Goal: Transaction & Acquisition: Purchase product/service

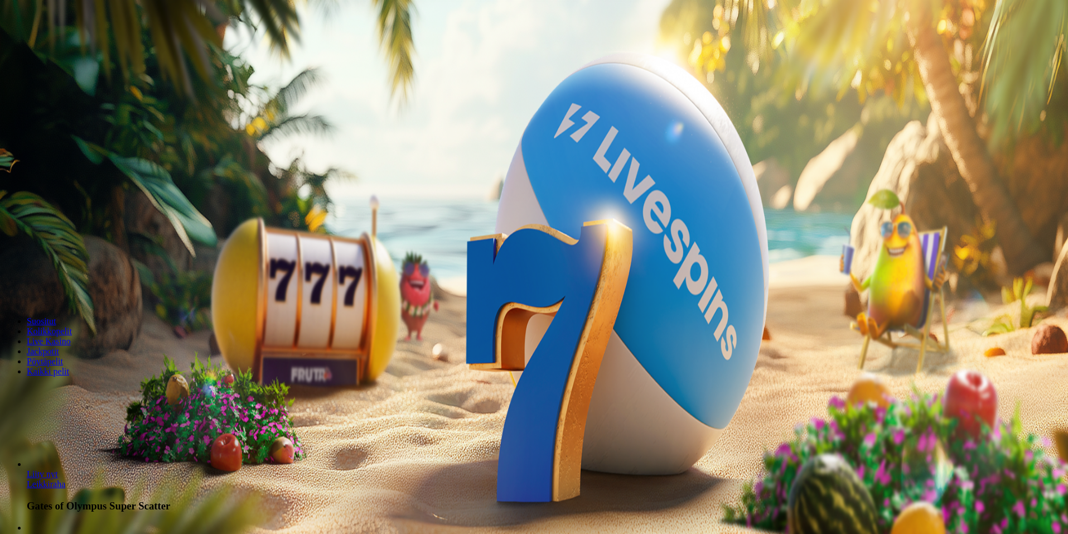
drag, startPoint x: 619, startPoint y: 249, endPoint x: 622, endPoint y: 255, distance: 7.3
click at [84, 254] on input "***" at bounding box center [43, 259] width 79 height 11
type input "*"
type input "**"
click at [59, 292] on span "Talleta ja pelaa" at bounding box center [34, 291] width 50 height 8
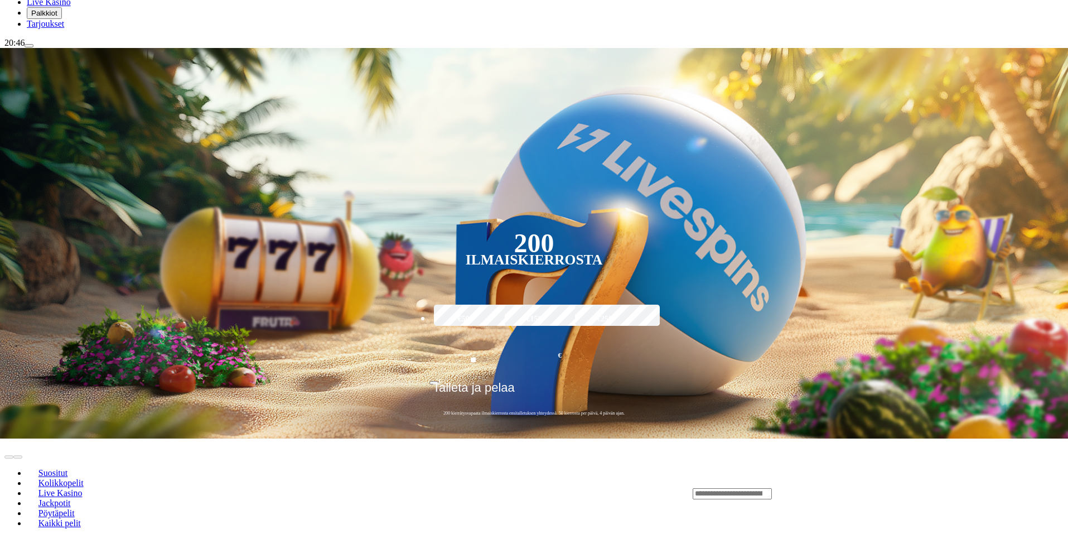
scroll to position [167, 0]
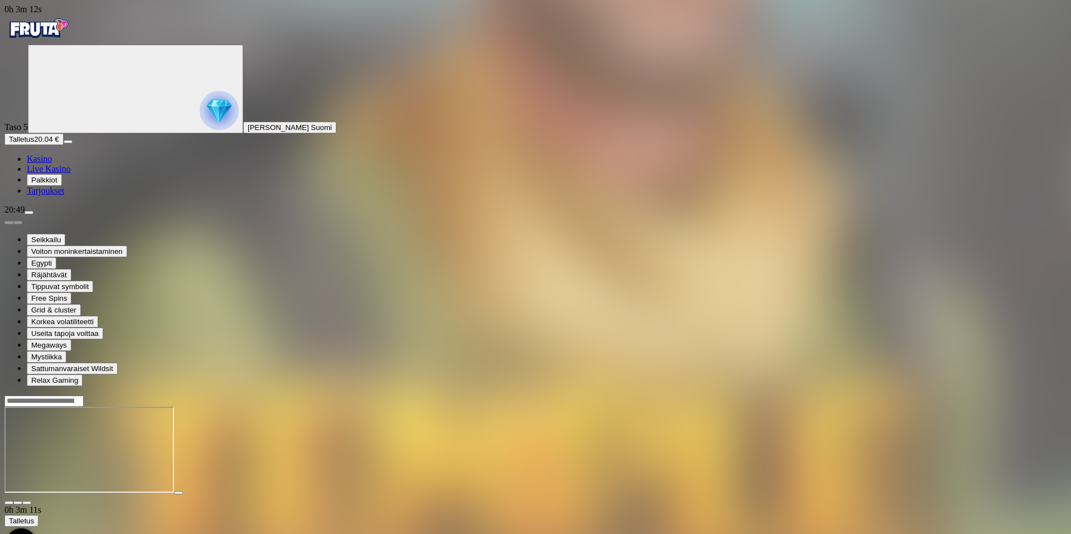
click at [57, 35] on img "Primary" at bounding box center [37, 29] width 67 height 28
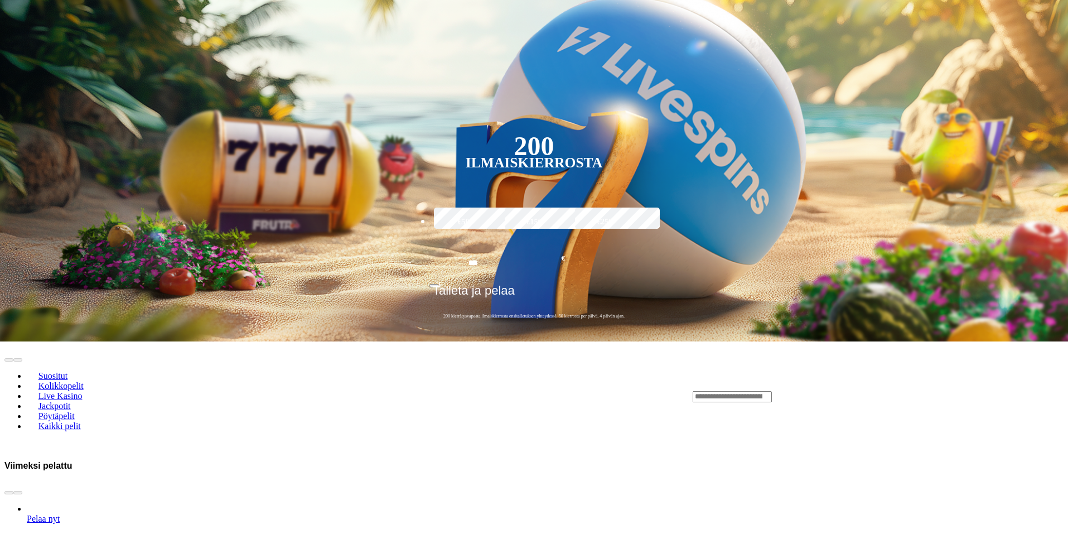
scroll to position [390, 0]
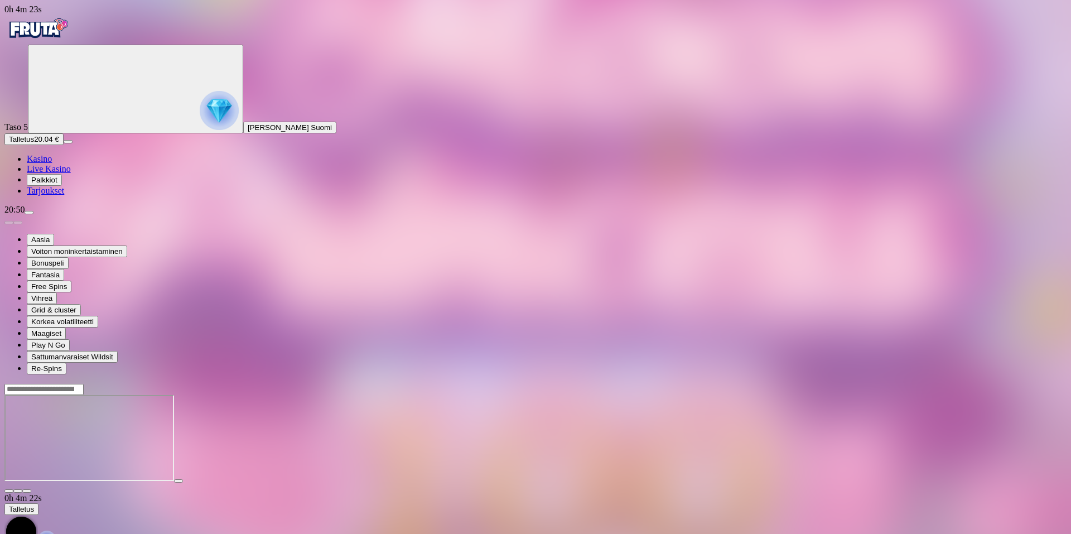
click at [51, 38] on img "Primary" at bounding box center [37, 29] width 67 height 28
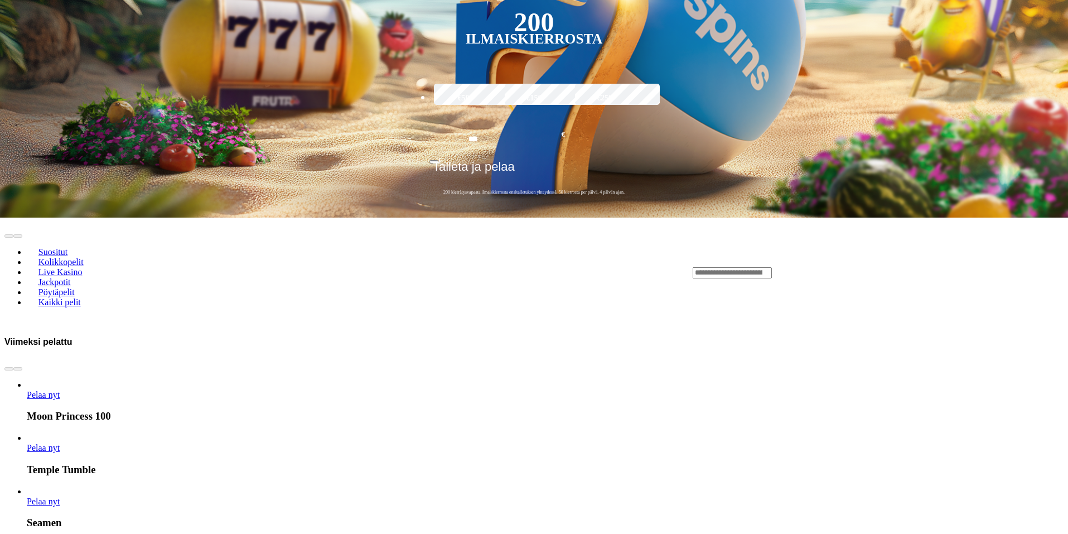
scroll to position [502, 0]
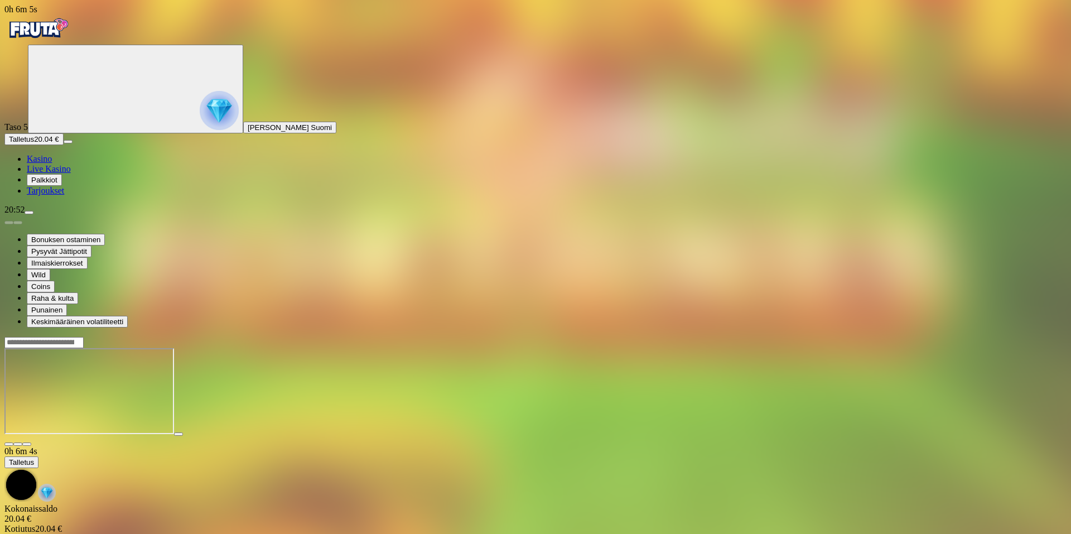
click at [61, 38] on img "Primary" at bounding box center [37, 29] width 67 height 28
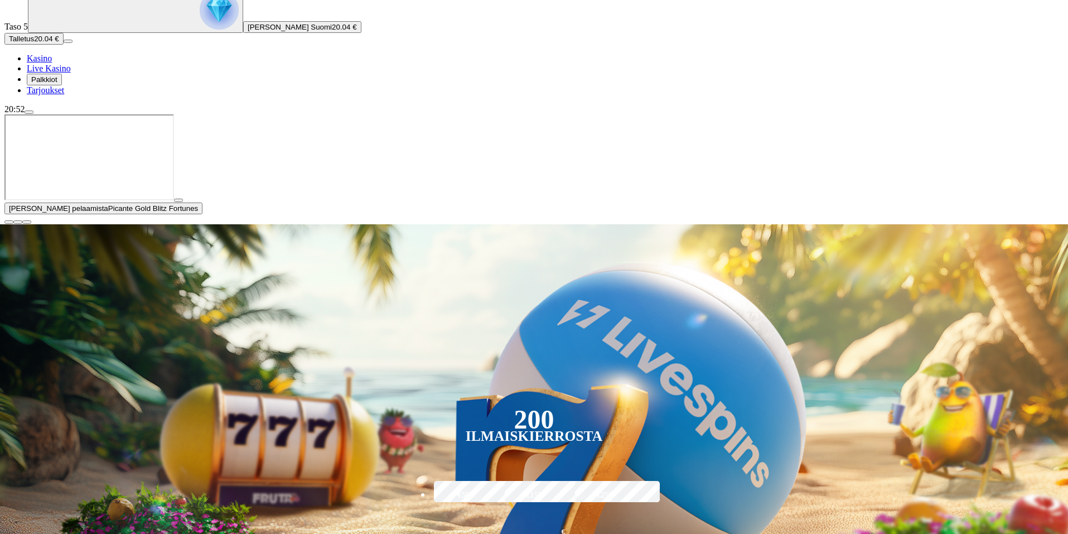
scroll to position [112, 0]
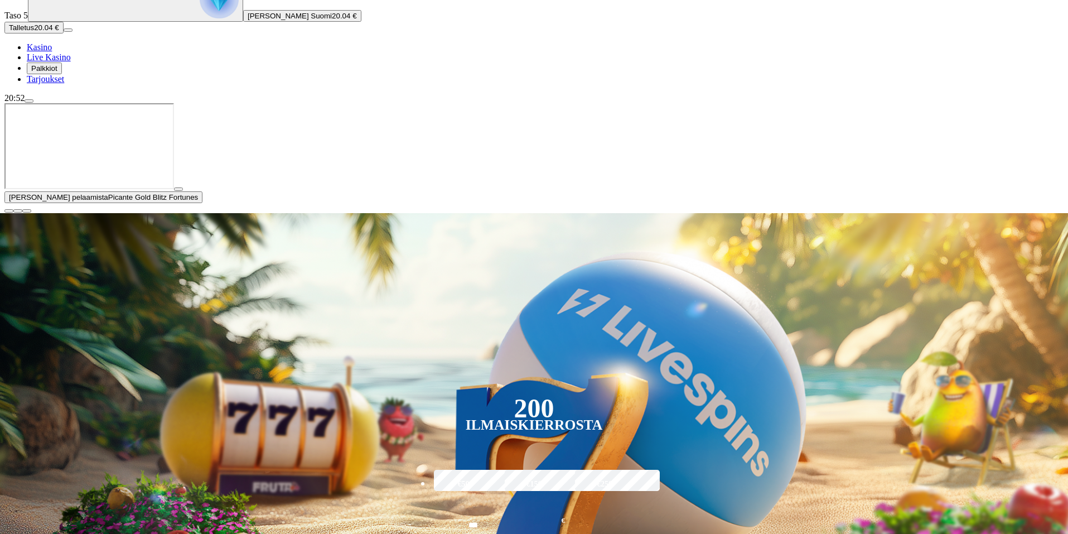
type input "*******"
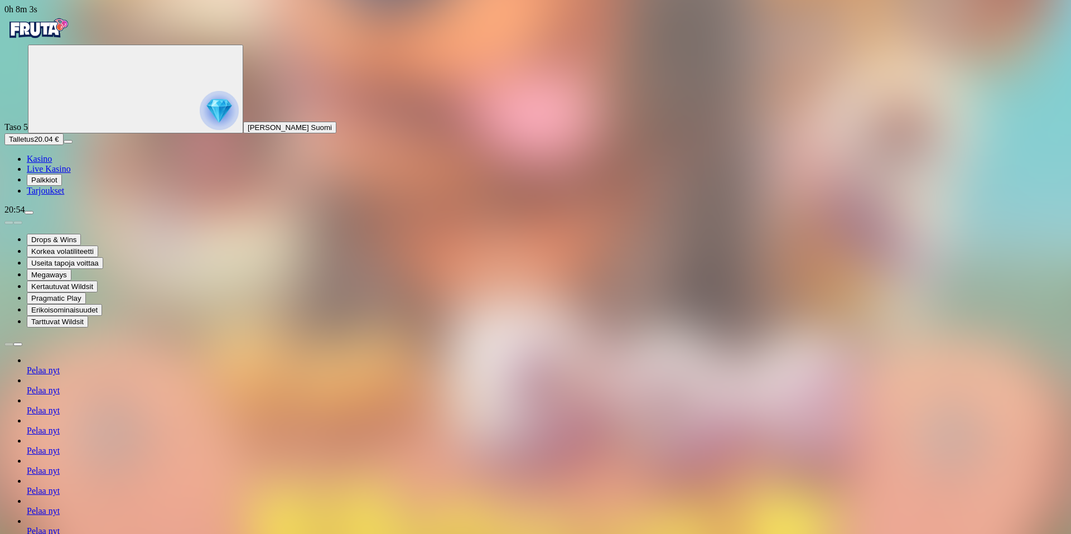
click at [63, 40] on img "Primary" at bounding box center [37, 29] width 67 height 28
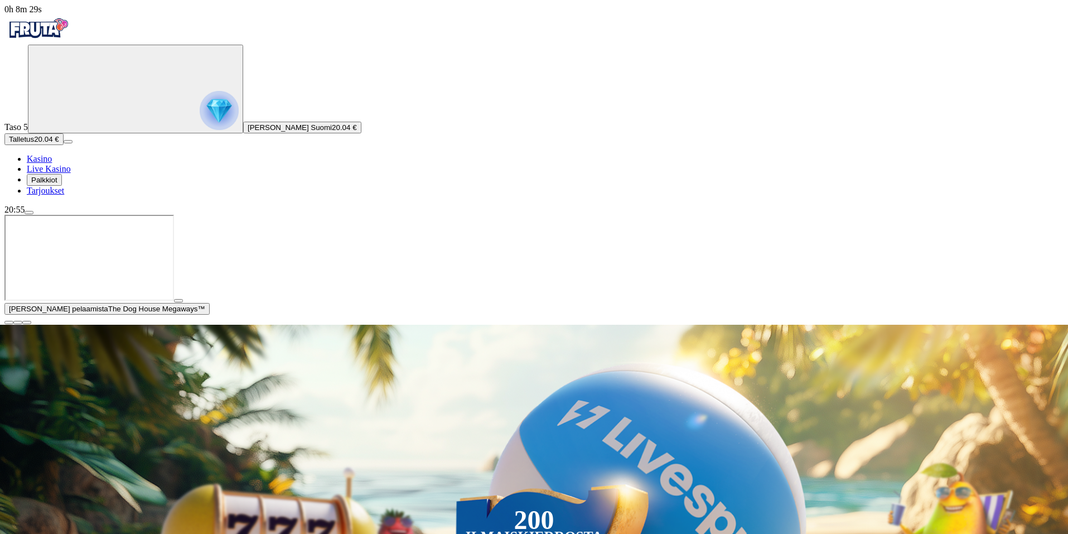
click at [332, 132] on span "20.04 €" at bounding box center [344, 127] width 25 height 8
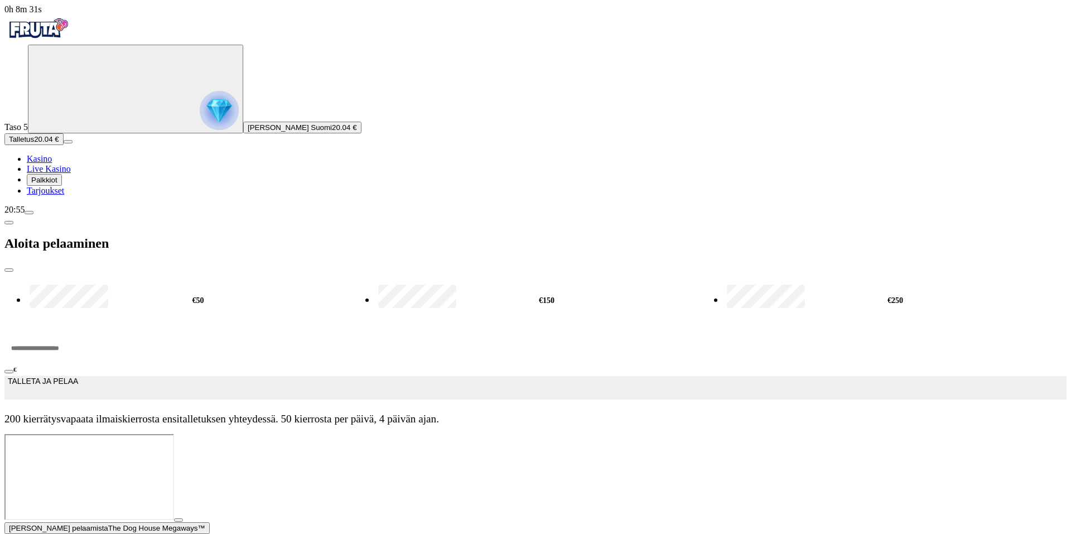
click at [9, 270] on span "close icon" at bounding box center [9, 270] width 0 height 0
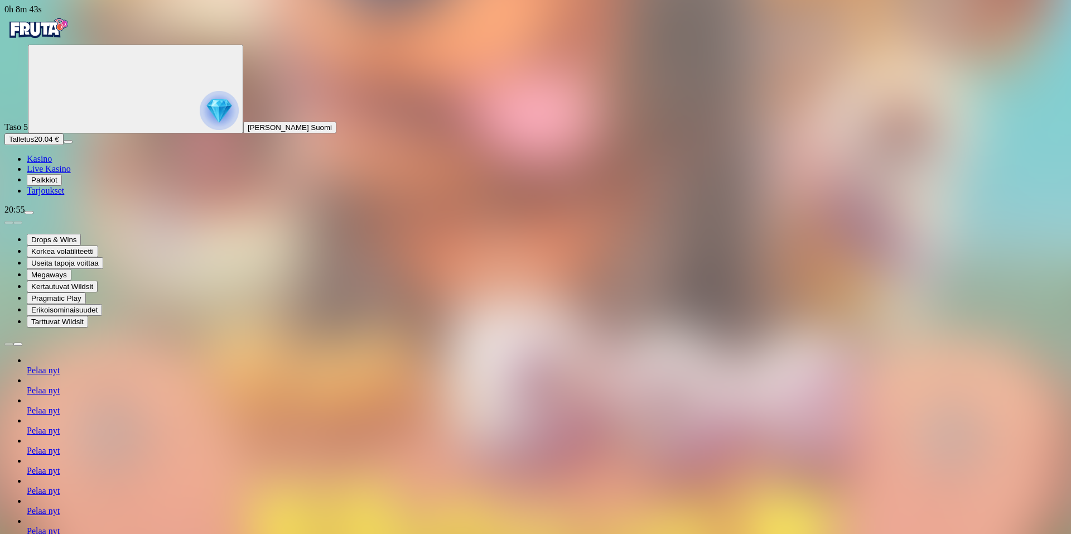
click at [69, 42] on img "Primary" at bounding box center [37, 29] width 67 height 28
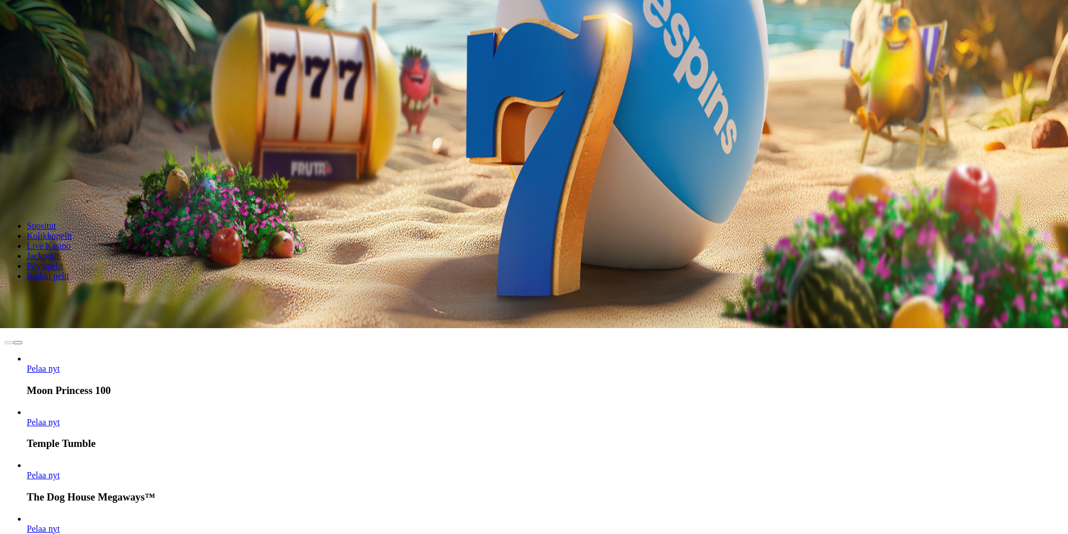
scroll to position [167, 0]
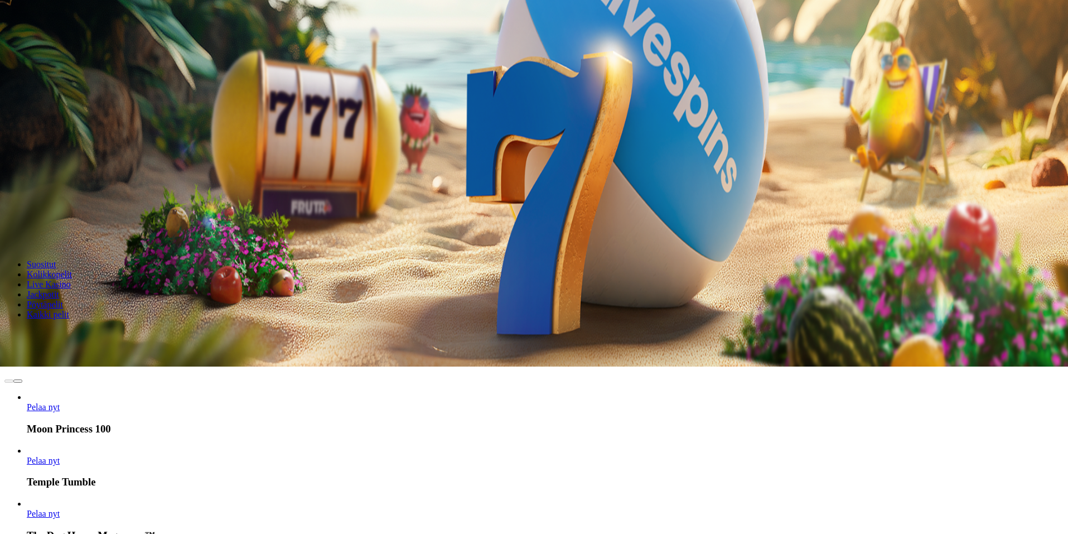
click at [84, 329] on input "Search" at bounding box center [43, 334] width 79 height 11
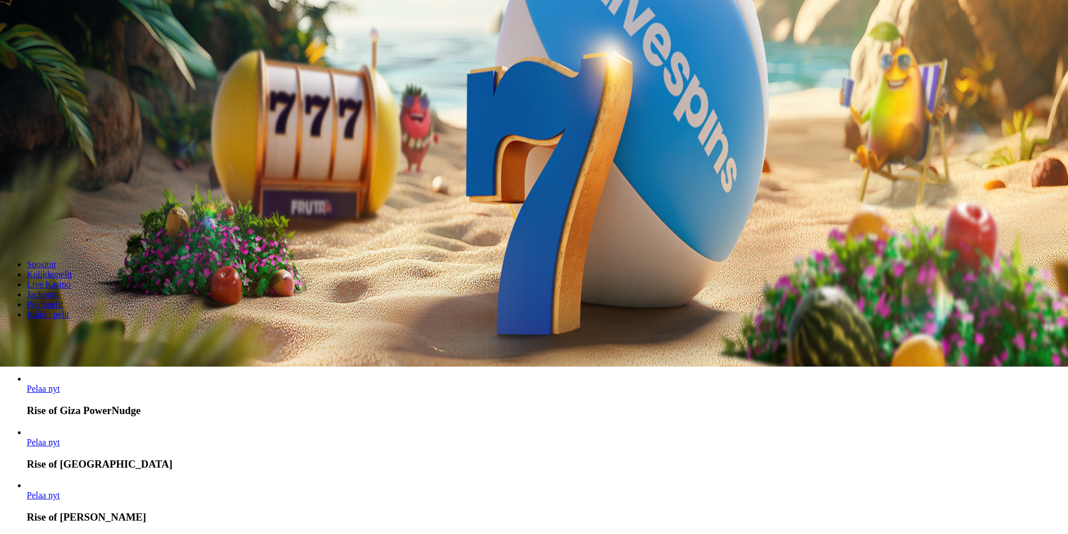
scroll to position [112, 0]
type input "******"
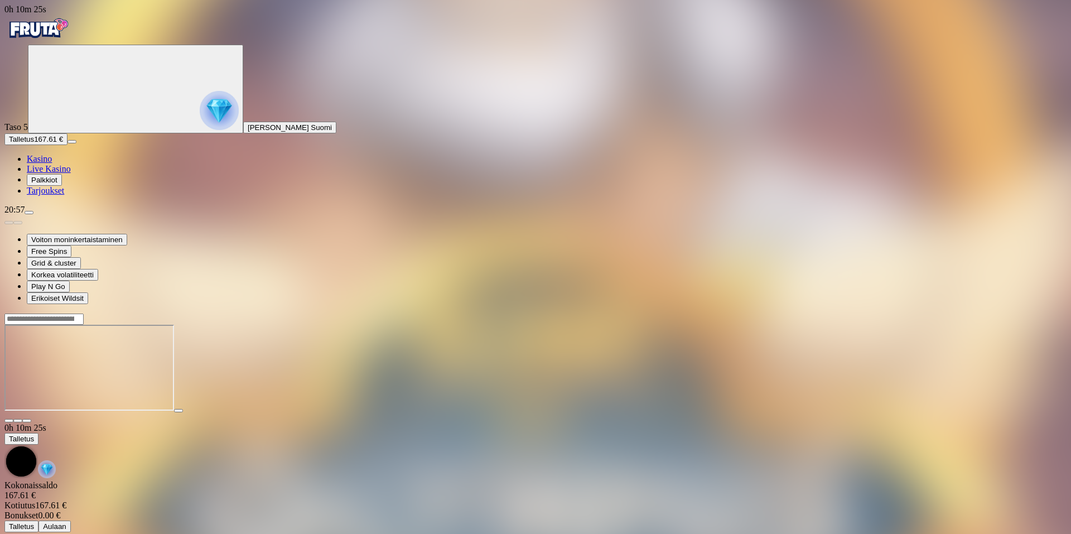
click at [47, 41] on img "Primary" at bounding box center [37, 29] width 67 height 28
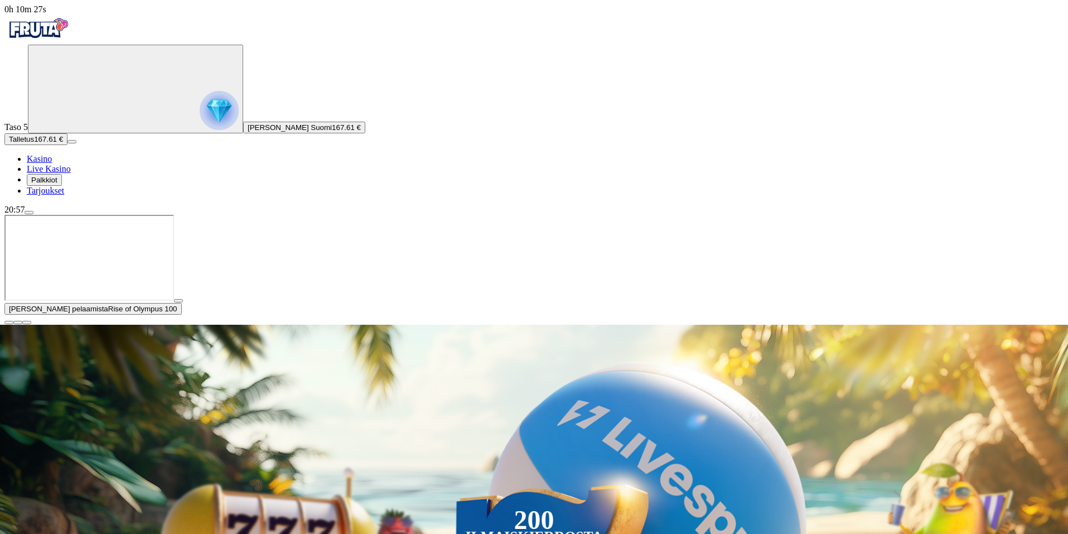
click at [29, 213] on span "menu icon" at bounding box center [29, 213] width 0 height 0
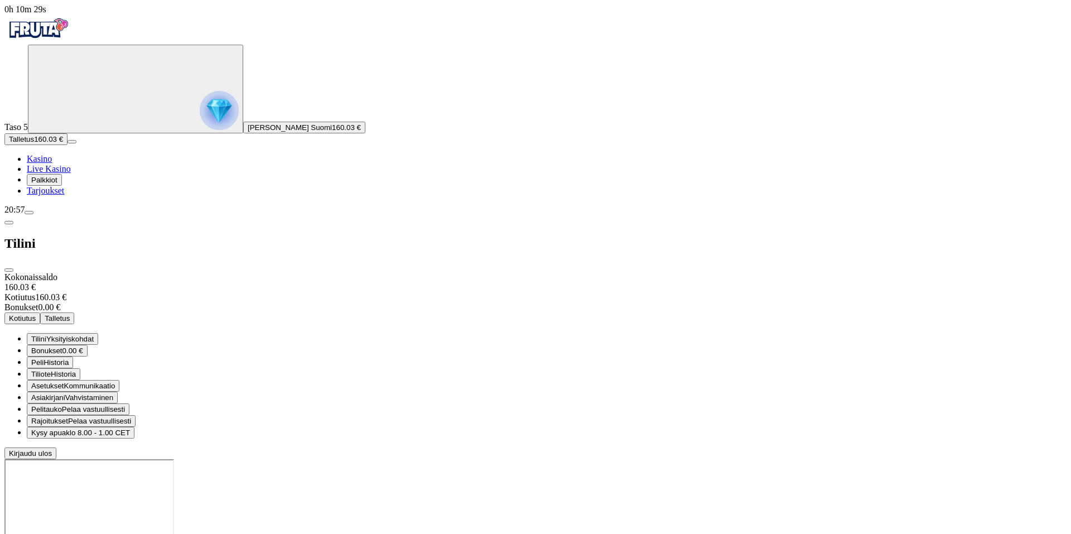
click at [40, 312] on button "Kotiutus" at bounding box center [22, 318] width 36 height 12
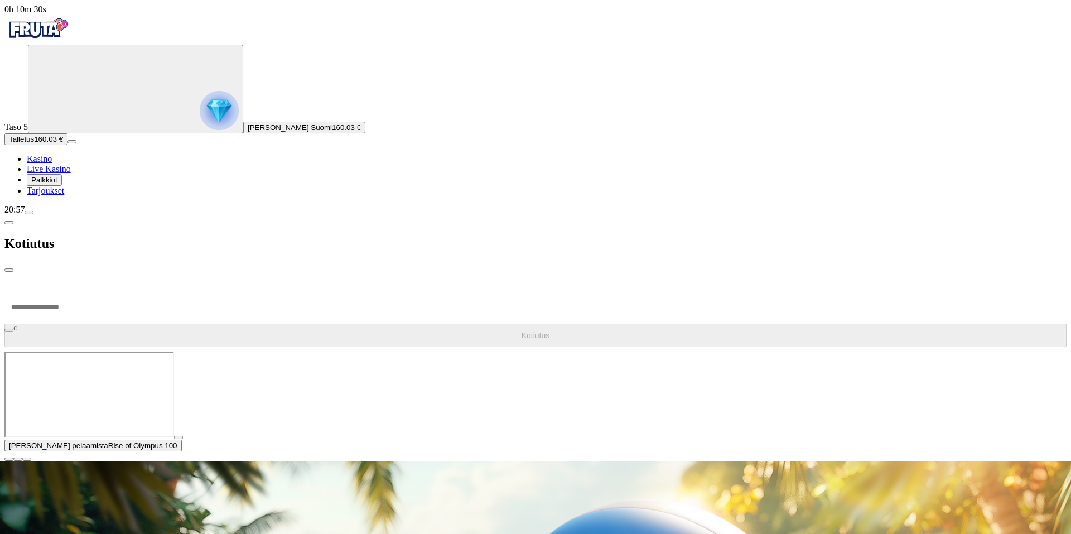
click at [80, 290] on input "number" at bounding box center [41, 306] width 75 height 33
type input "***"
click at [521, 331] on span "Kotiutus" at bounding box center [535, 335] width 28 height 9
